Goal: Task Accomplishment & Management: Complete application form

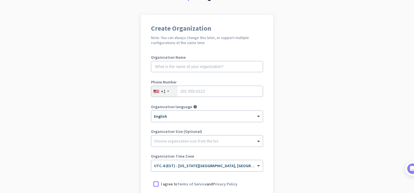
scroll to position [36, 0]
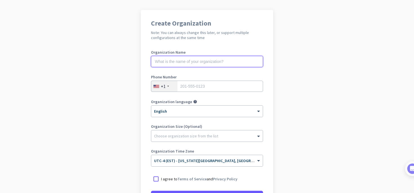
click at [221, 62] on input "text" at bounding box center [207, 61] width 112 height 11
type input "SpineWell Disc & Joint Centers"
click at [221, 88] on input "tel" at bounding box center [207, 86] width 112 height 11
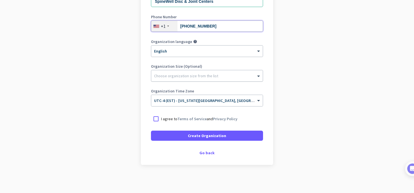
scroll to position [96, 0]
type input "[PHONE_NUMBER]"
click at [155, 122] on div at bounding box center [156, 119] width 10 height 10
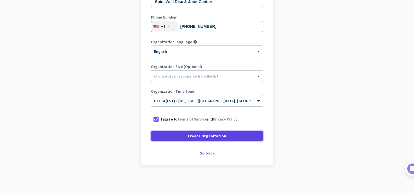
click at [189, 134] on span at bounding box center [207, 137] width 112 height 14
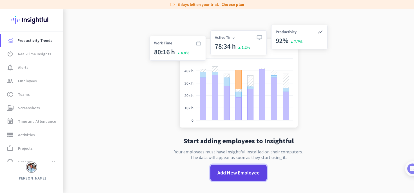
click at [235, 174] on span "Add New Employee" at bounding box center [238, 173] width 42 height 7
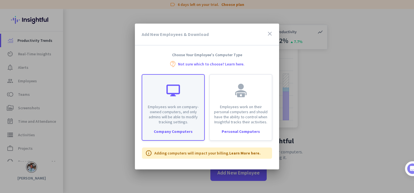
click at [174, 115] on p "Employees work on company-owned computers, and only admins will be able to modi…" at bounding box center [173, 114] width 55 height 20
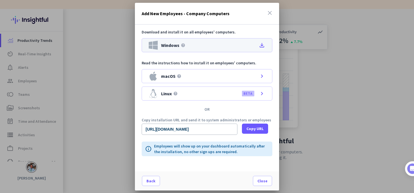
click at [196, 46] on div "Windows help file_download" at bounding box center [207, 45] width 131 height 14
click at [263, 46] on icon "file_download" at bounding box center [262, 45] width 7 height 7
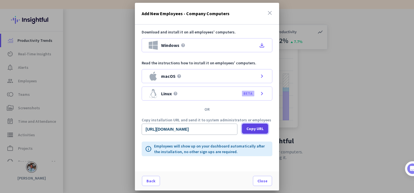
click at [251, 130] on span "Copy URL" at bounding box center [254, 129] width 17 height 6
